Goal: Transaction & Acquisition: Purchase product/service

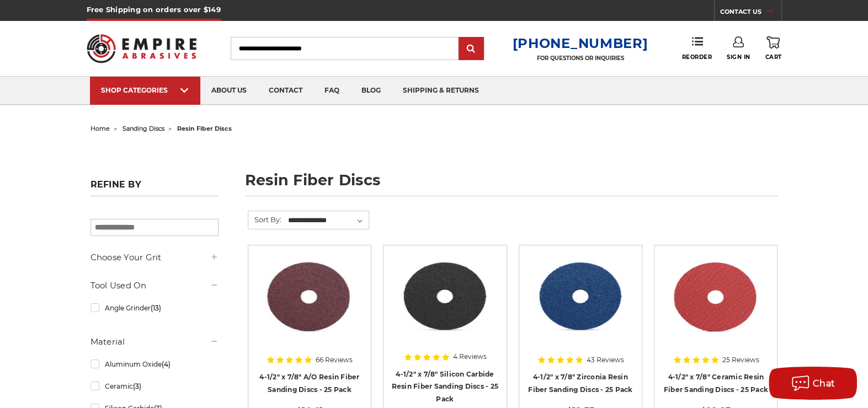
click at [726, 12] on link "CONTACT US" at bounding box center [750, 13] width 61 height 15
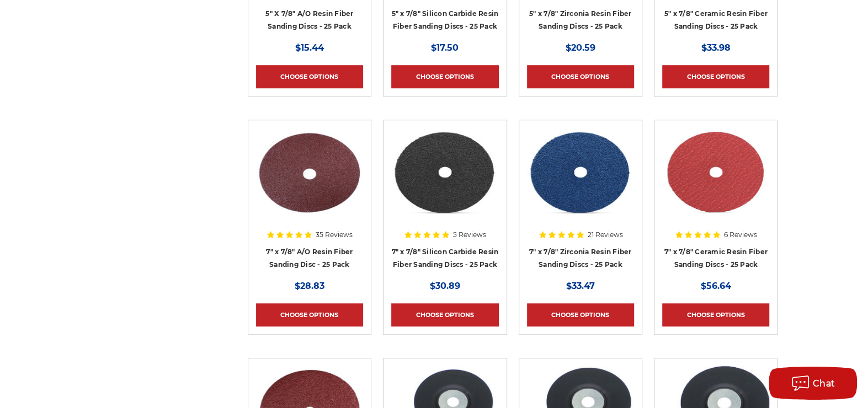
scroll to position [607, 0]
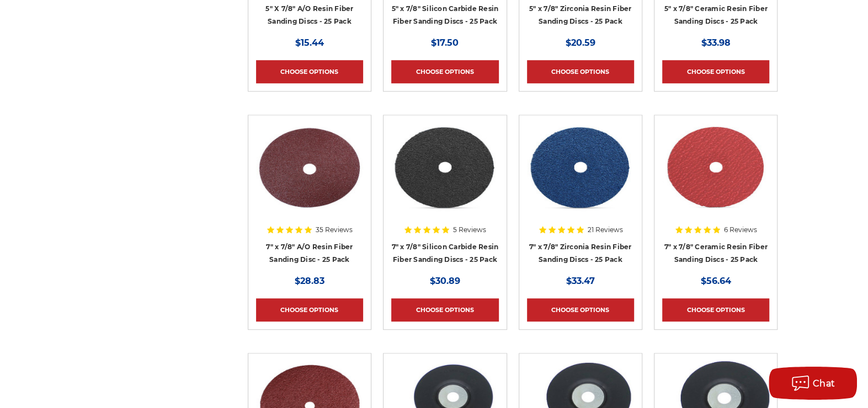
click at [301, 253] on div at bounding box center [309, 193] width 107 height 141
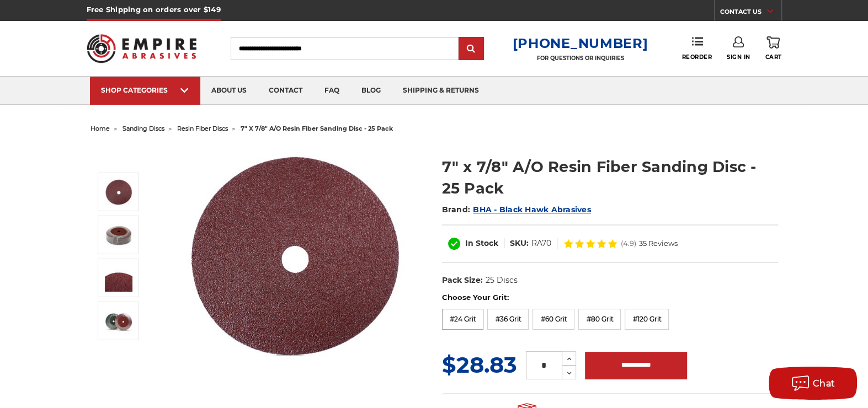
click at [464, 312] on label "#24 Grit" at bounding box center [463, 319] width 42 height 21
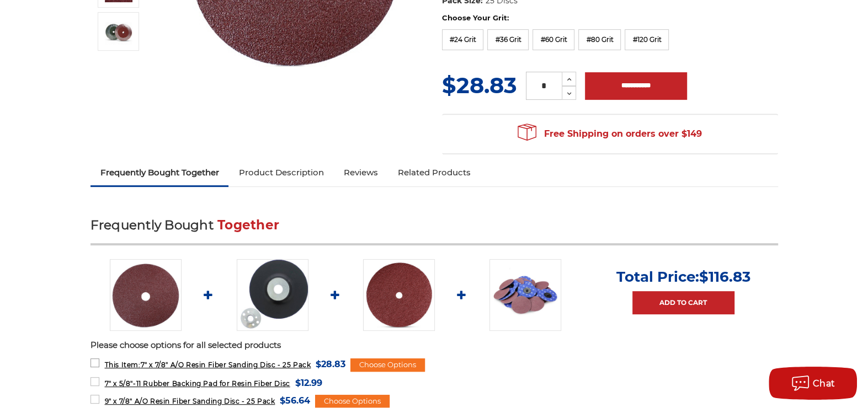
scroll to position [331, 0]
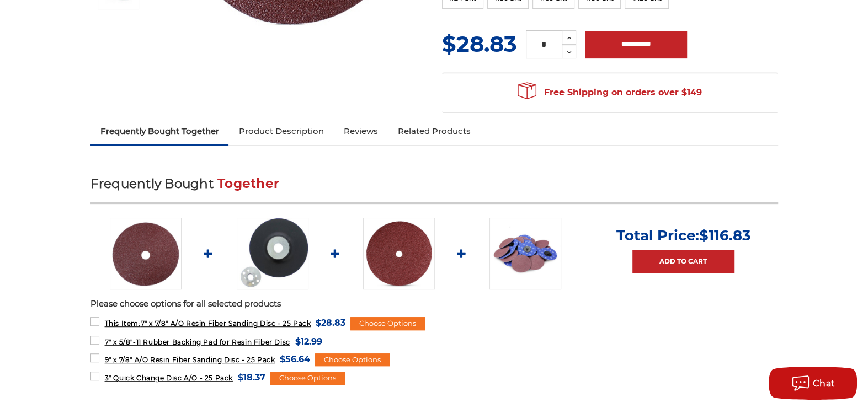
click at [268, 129] on link "Product Description" at bounding box center [280, 131] width 105 height 24
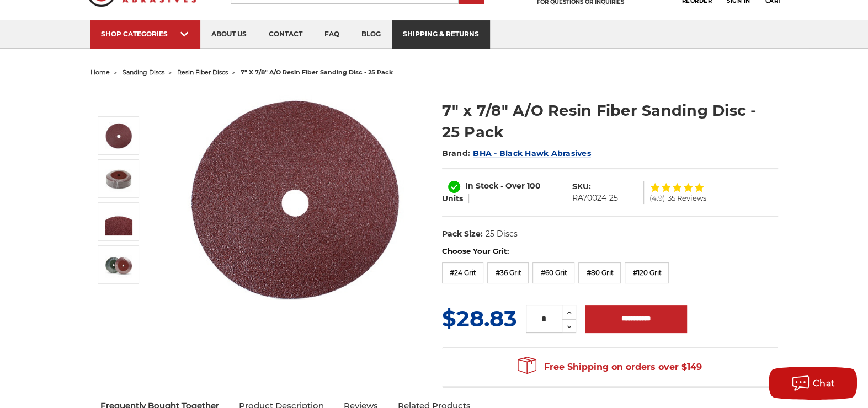
scroll to position [0, 0]
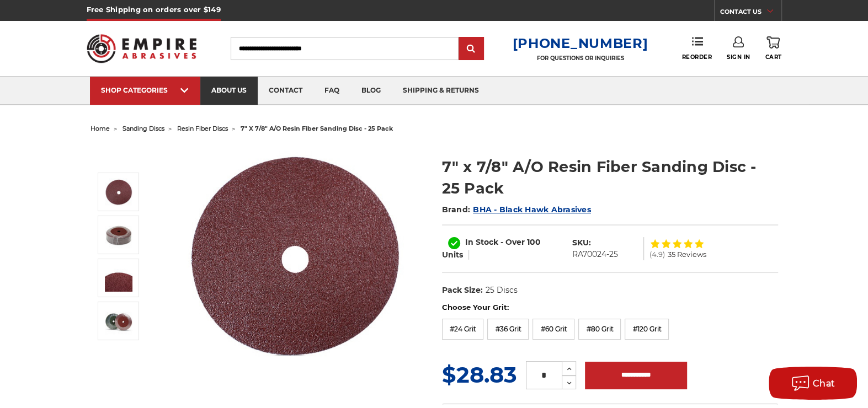
click at [218, 90] on link "about us" at bounding box center [228, 91] width 57 height 28
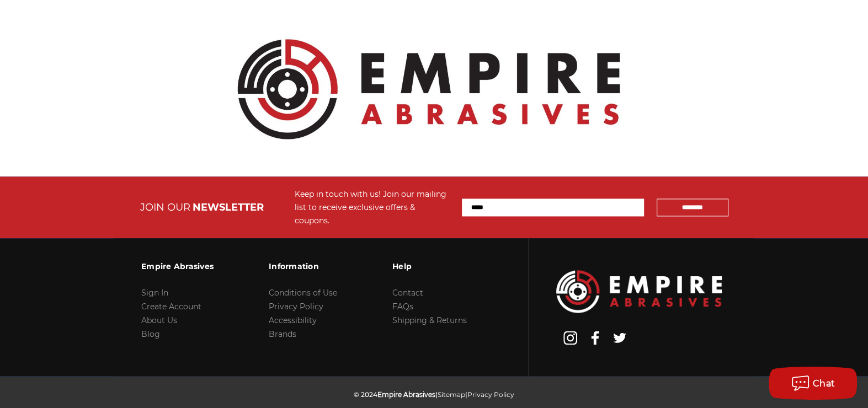
scroll to position [1260, 0]
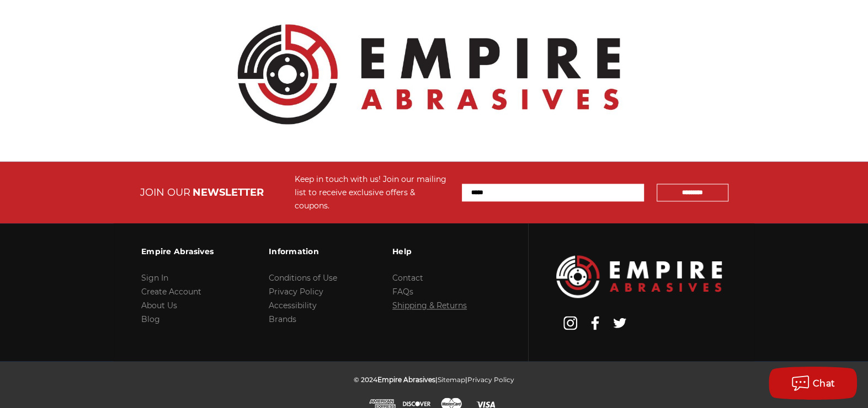
click at [407, 301] on link "Shipping & Returns" at bounding box center [429, 306] width 74 height 10
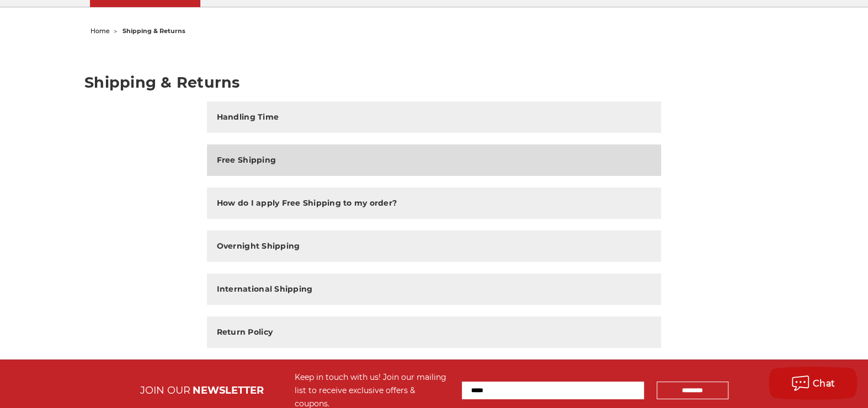
scroll to position [110, 0]
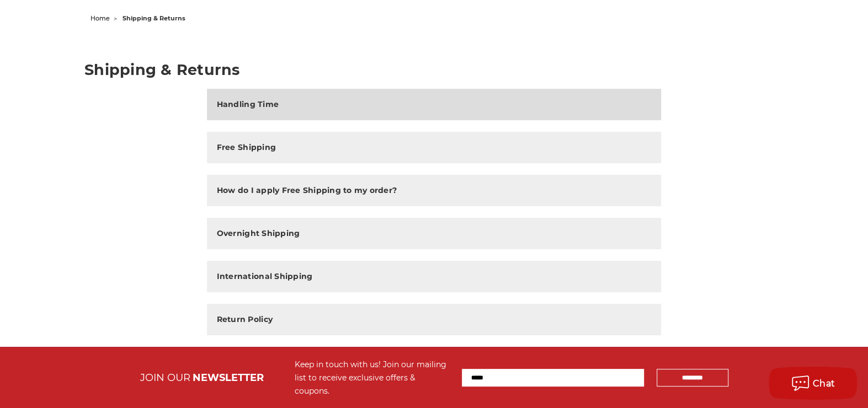
click at [246, 105] on h2 "Handling Time" at bounding box center [248, 105] width 62 height 12
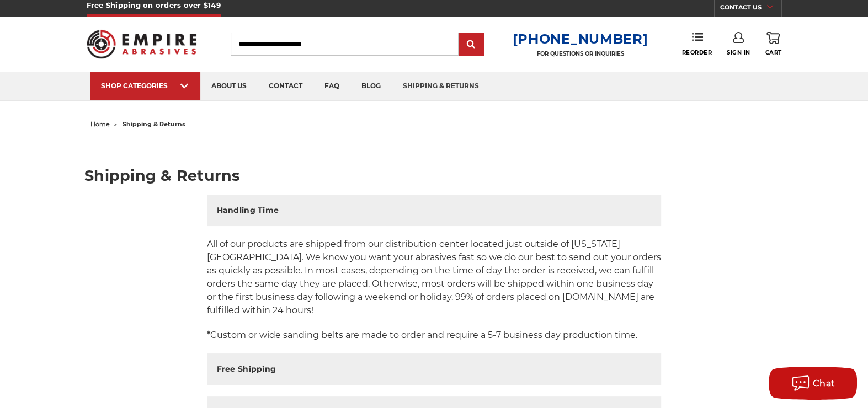
scroll to position [0, 0]
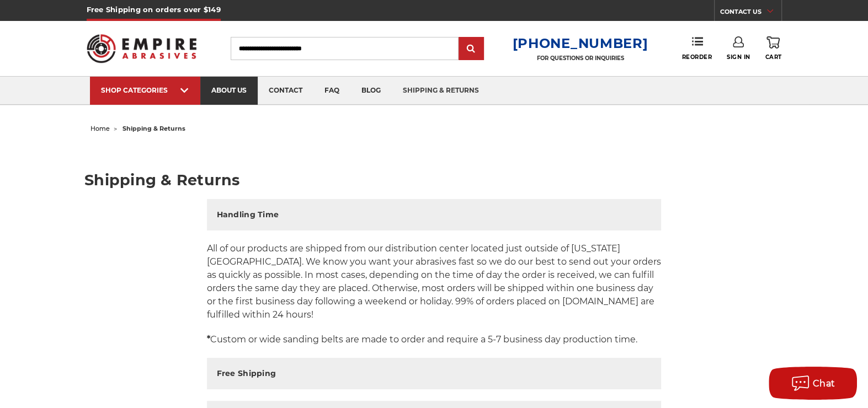
click at [230, 89] on link "about us" at bounding box center [228, 91] width 57 height 28
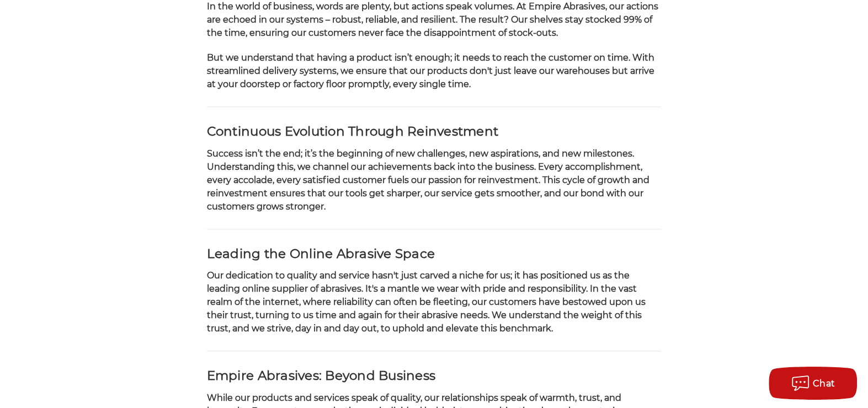
scroll to position [662, 0]
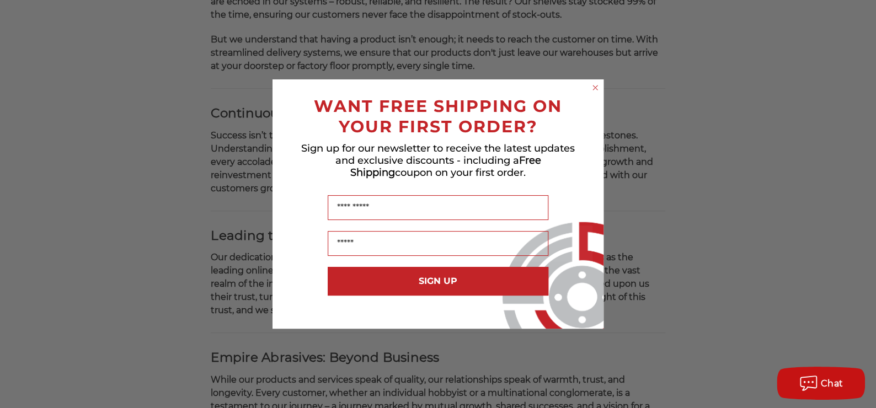
click at [596, 88] on circle "Close dialog" at bounding box center [595, 88] width 10 height 10
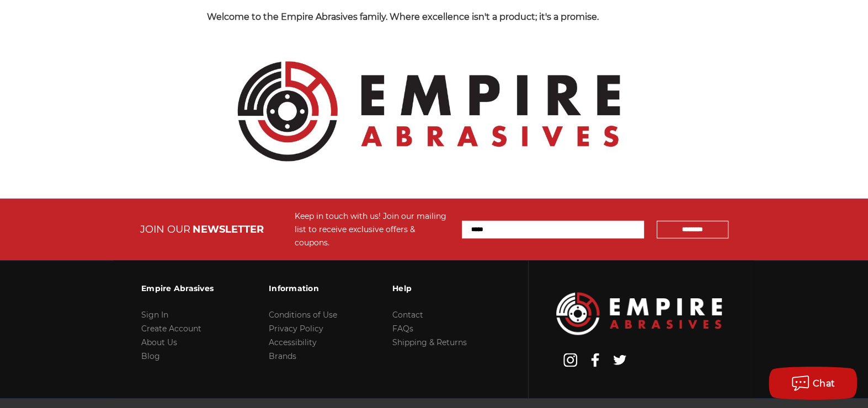
scroll to position [1260, 0]
